Goal: Task Accomplishment & Management: Manage account settings

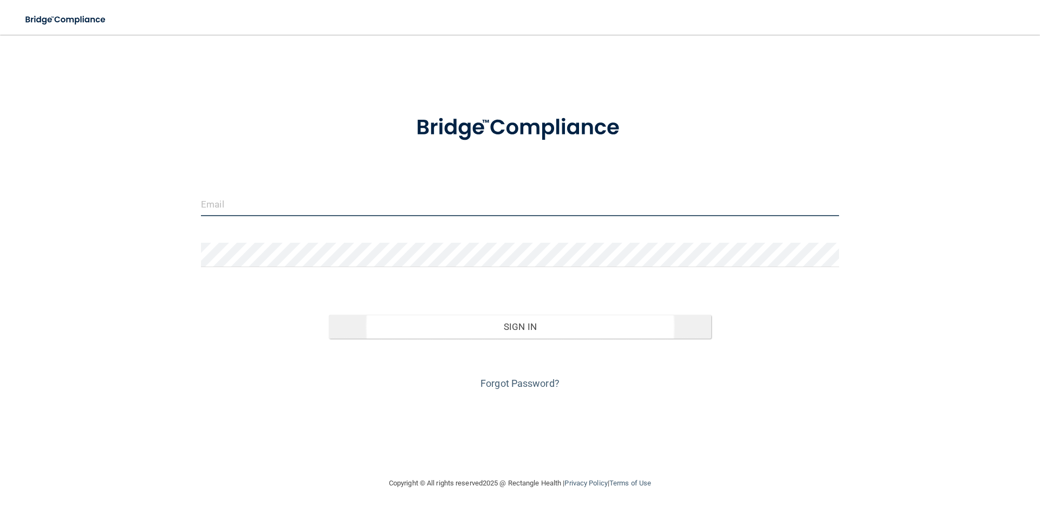
type input "[EMAIL_ADDRESS][DOMAIN_NAME]"
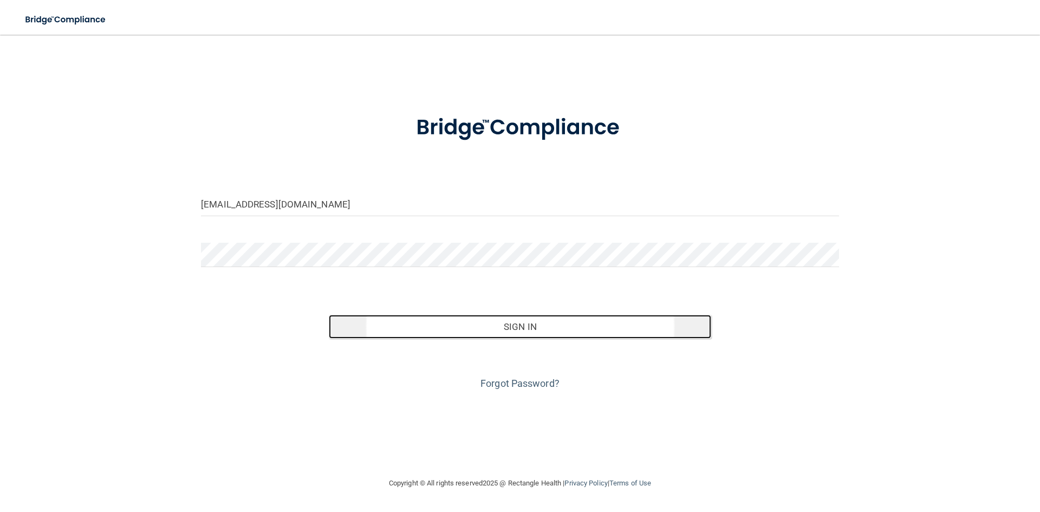
click at [503, 325] on button "Sign In" at bounding box center [520, 327] width 383 height 24
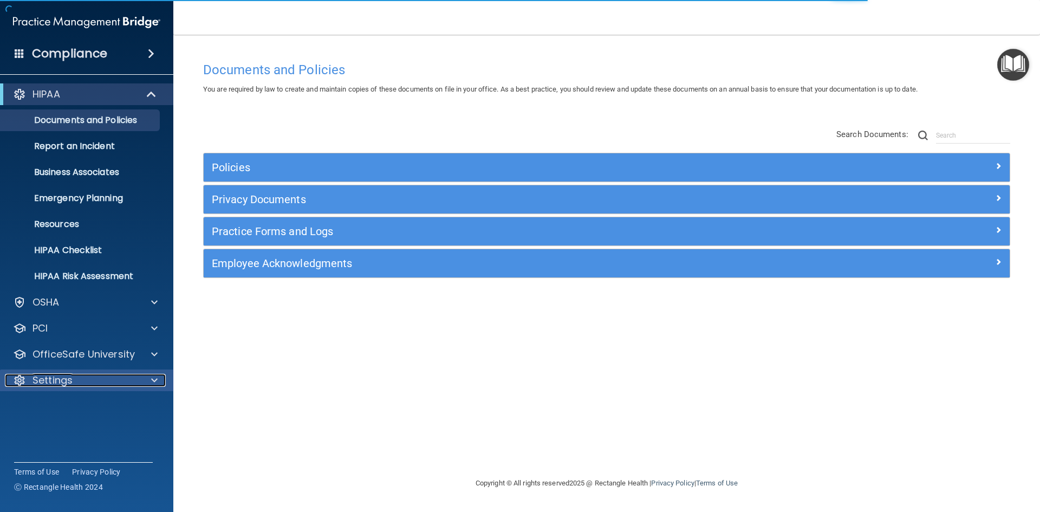
click at [109, 383] on div "Settings" at bounding box center [72, 380] width 134 height 13
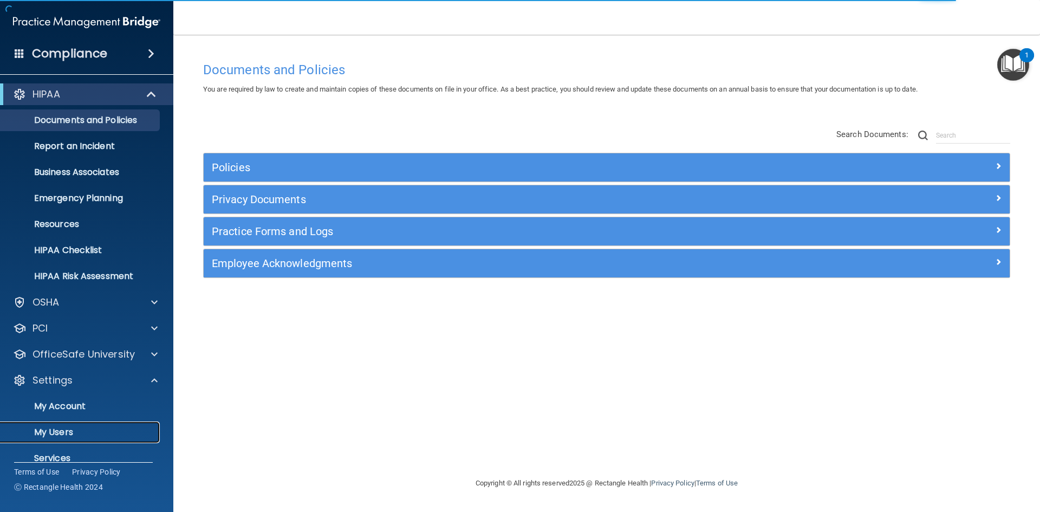
click at [92, 425] on link "My Users" at bounding box center [74, 433] width 171 height 22
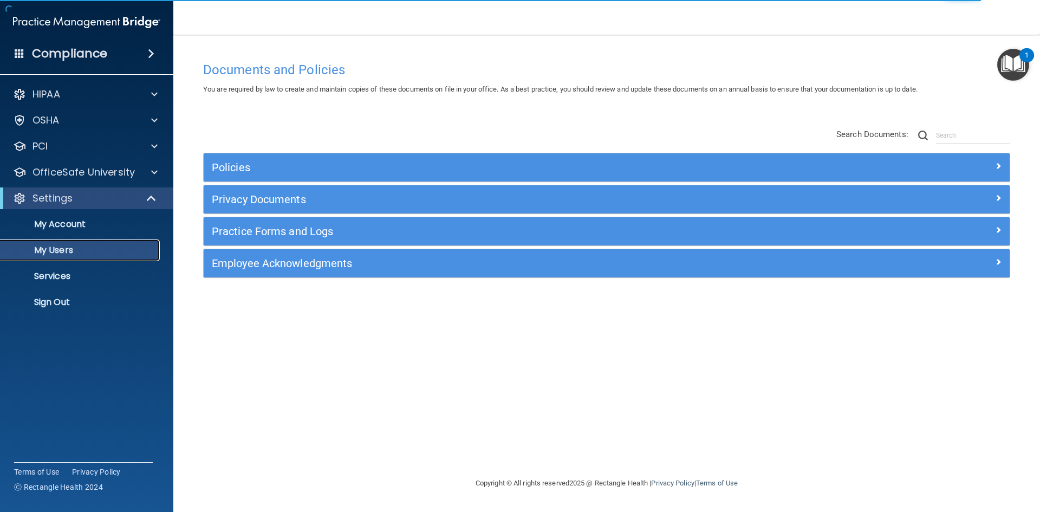
click at [123, 253] on p "My Users" at bounding box center [81, 250] width 148 height 11
select select "20"
